Goal: Information Seeking & Learning: Find specific fact

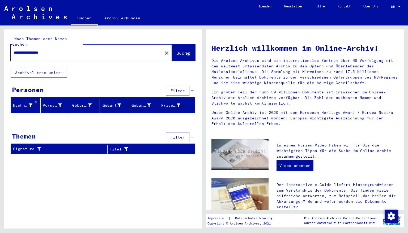
click at [62, 50] on input "**********" at bounding box center [85, 53] width 142 height 6
drag, startPoint x: 62, startPoint y: 48, endPoint x: 0, endPoint y: 52, distance: 61.7
click at [0, 52] on div "**********" at bounding box center [102, 126] width 204 height 203
click at [176, 50] on span "Suche" at bounding box center [182, 52] width 13 height 5
drag, startPoint x: 75, startPoint y: 46, endPoint x: 0, endPoint y: 35, distance: 76.3
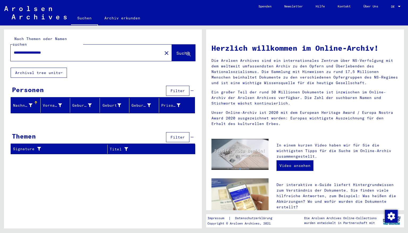
click at [0, 35] on div "**********" at bounding box center [102, 126] width 204 height 203
click at [176, 50] on span "Suche" at bounding box center [182, 52] width 13 height 5
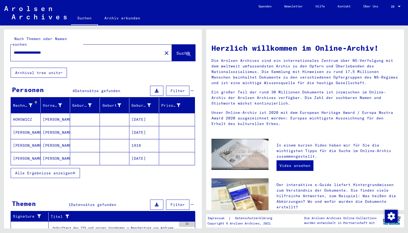
click at [140, 115] on mat-cell "[DATE]" at bounding box center [144, 119] width 30 height 13
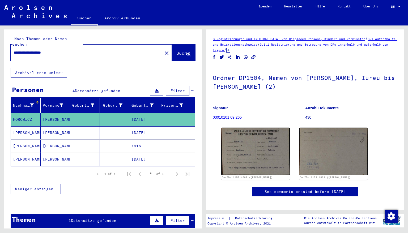
click at [140, 129] on mat-cell "[DATE]" at bounding box center [144, 132] width 30 height 13
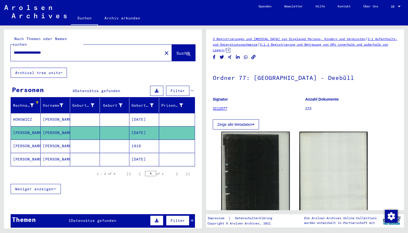
click at [137, 140] on mat-cell "1916" at bounding box center [144, 146] width 30 height 13
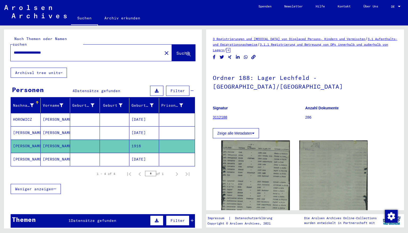
click at [137, 153] on mat-cell "[DATE]" at bounding box center [144, 159] width 30 height 13
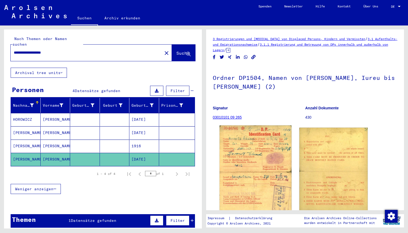
click at [249, 159] on img at bounding box center [256, 171] width 72 height 91
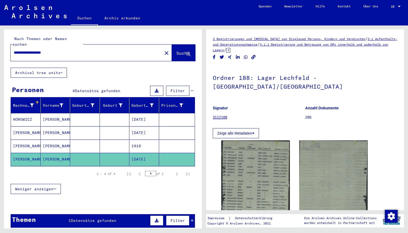
drag, startPoint x: 62, startPoint y: 45, endPoint x: 0, endPoint y: 33, distance: 62.6
click at [0, 33] on div "**********" at bounding box center [102, 126] width 204 height 203
click at [176, 50] on span "Suche" at bounding box center [182, 52] width 13 height 5
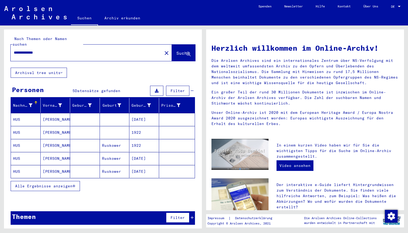
click at [143, 115] on mat-cell "[DATE]" at bounding box center [144, 119] width 30 height 13
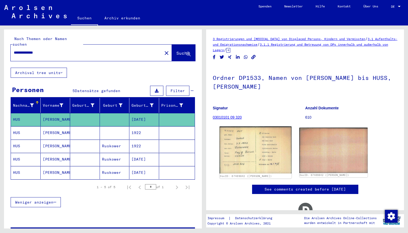
click at [239, 143] on img at bounding box center [256, 150] width 72 height 47
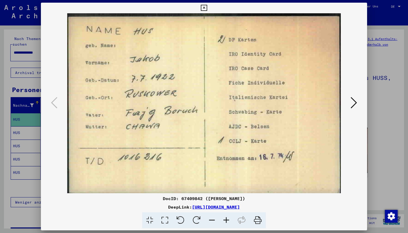
click at [207, 8] on icon at bounding box center [204, 8] width 6 height 6
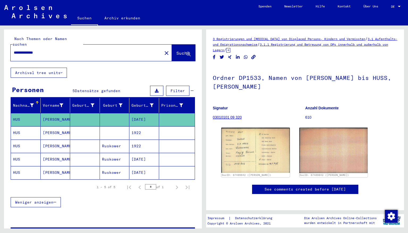
click at [133, 126] on mat-cell "1922" at bounding box center [144, 132] width 30 height 13
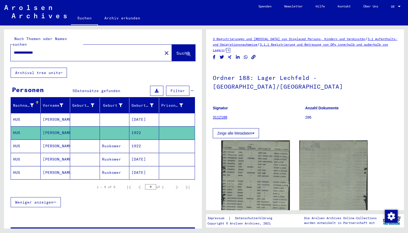
click at [136, 140] on mat-cell "1922" at bounding box center [144, 146] width 30 height 13
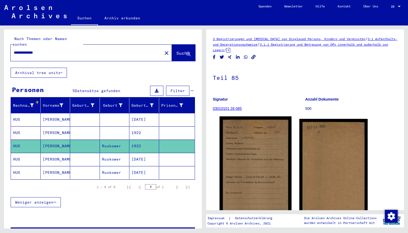
click at [244, 151] on img at bounding box center [256, 167] width 72 height 101
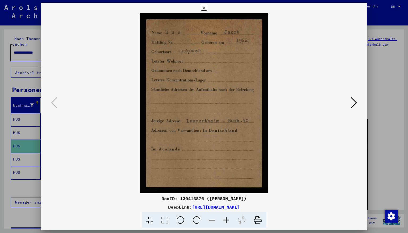
click at [207, 9] on icon at bounding box center [204, 8] width 6 height 6
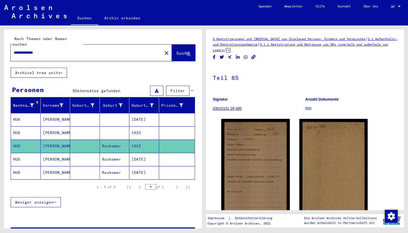
click at [141, 155] on mat-cell "[DATE]" at bounding box center [144, 159] width 30 height 13
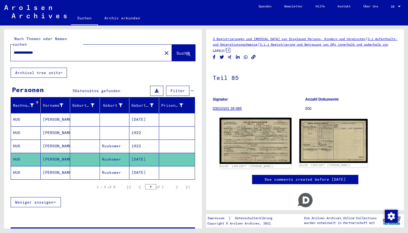
click at [257, 148] on img at bounding box center [256, 141] width 72 height 46
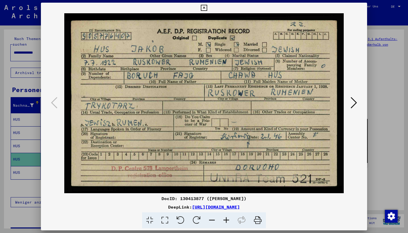
click at [207, 6] on icon at bounding box center [204, 8] width 6 height 6
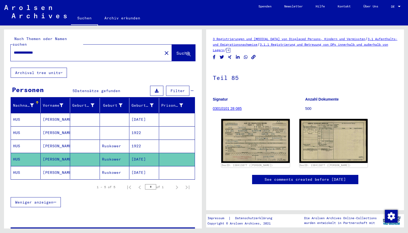
click at [148, 167] on mat-cell "[DATE]" at bounding box center [144, 172] width 30 height 13
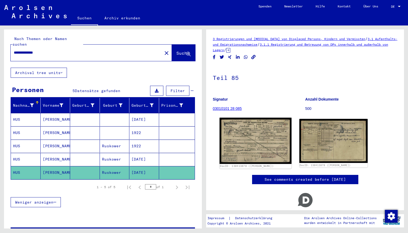
click at [262, 140] on img at bounding box center [256, 141] width 72 height 46
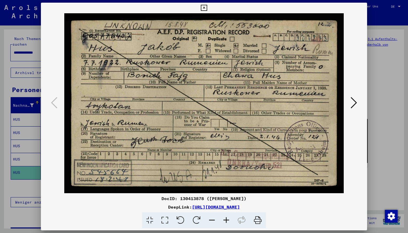
click at [207, 10] on icon at bounding box center [204, 8] width 6 height 6
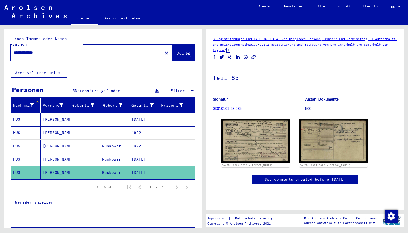
drag, startPoint x: 50, startPoint y: 47, endPoint x: 0, endPoint y: 55, distance: 50.3
click at [0, 55] on div "**********" at bounding box center [102, 126] width 204 height 203
type input "**********"
click at [176, 50] on span "Suche" at bounding box center [182, 52] width 13 height 5
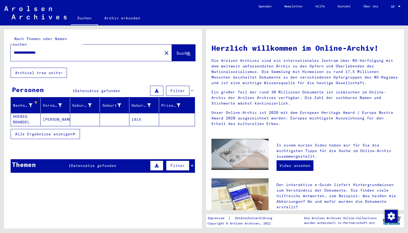
click at [144, 115] on mat-cell "1914" at bounding box center [144, 119] width 30 height 13
